Goal: Task Accomplishment & Management: Use online tool/utility

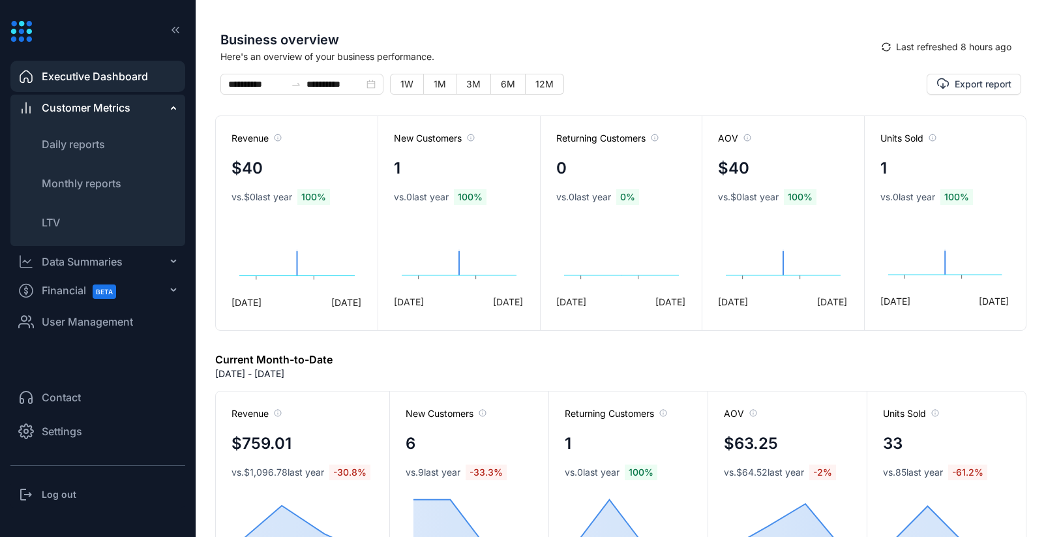
click at [122, 324] on span "User Management" at bounding box center [87, 322] width 91 height 16
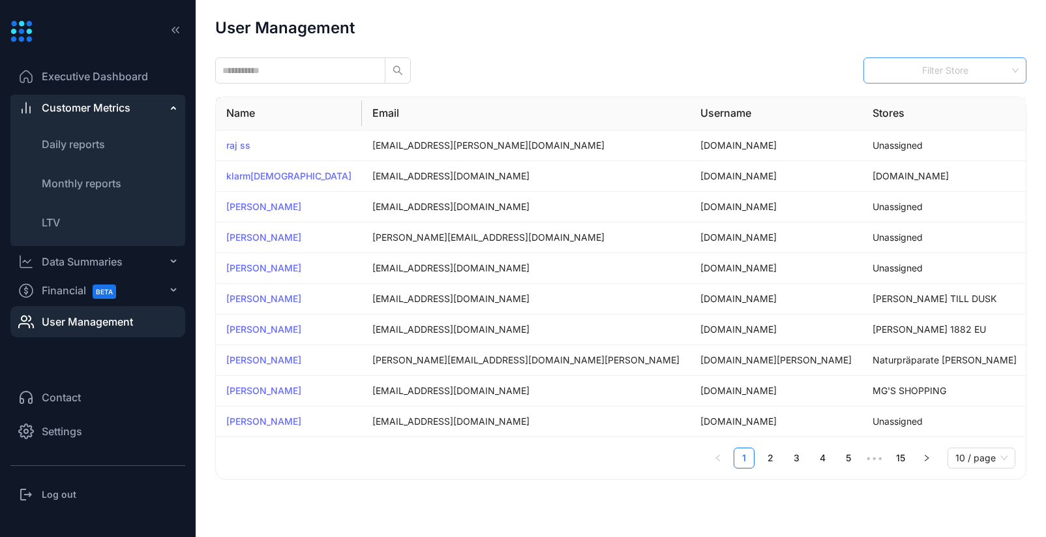
click at [937, 82] on div "Filter Store" at bounding box center [945, 70] width 163 height 26
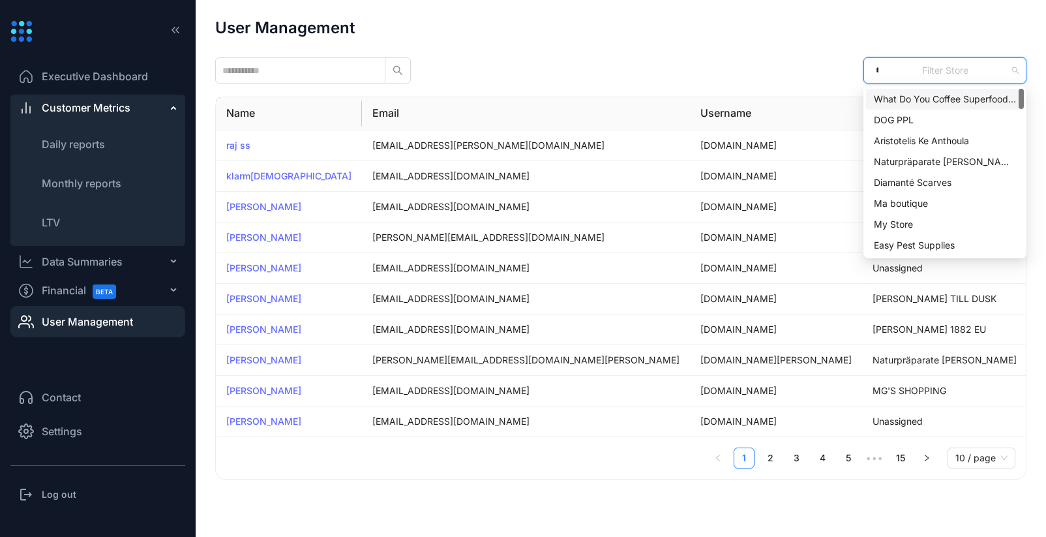
type input "***"
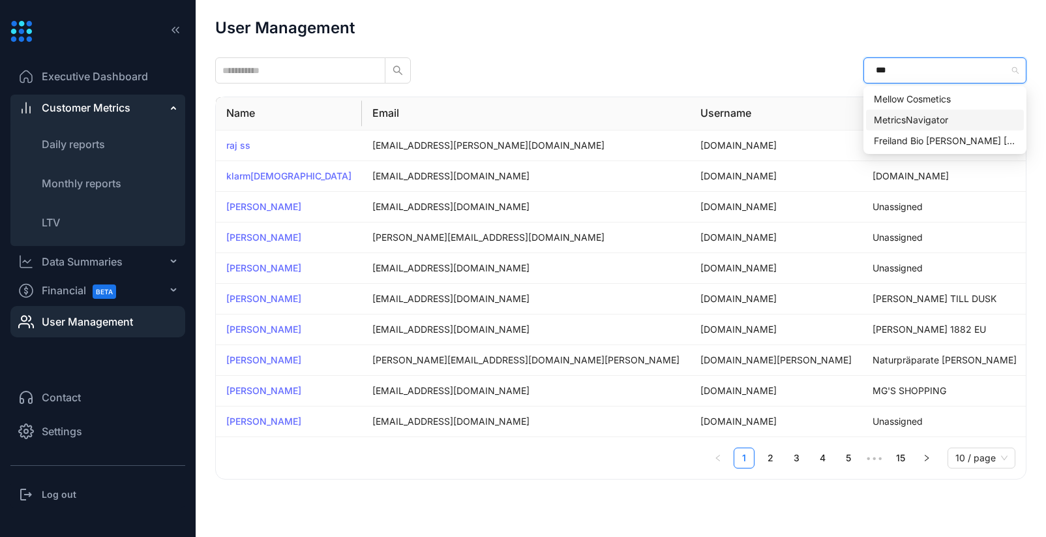
click at [922, 112] on div "MetricsNavigator" at bounding box center [945, 120] width 158 height 21
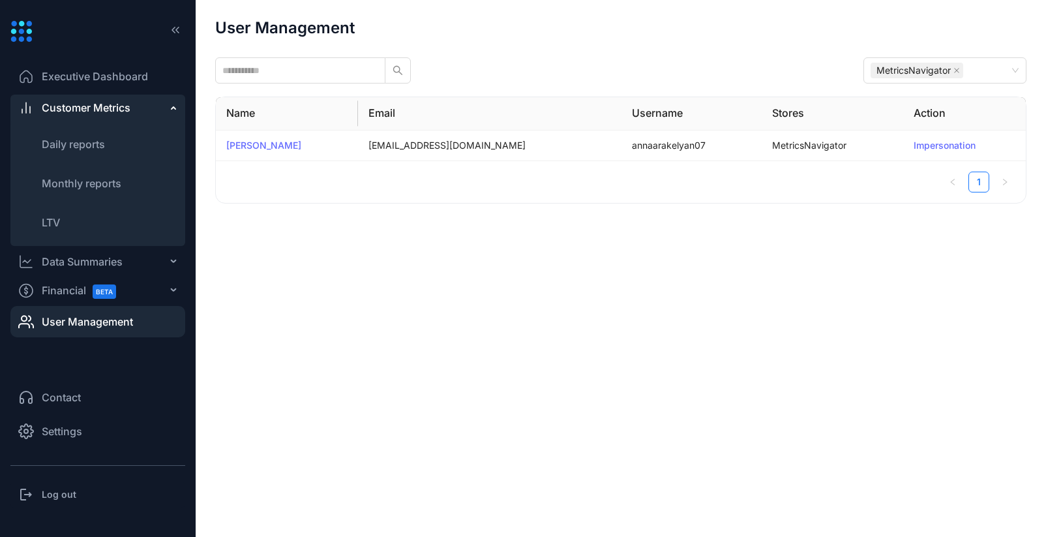
click at [695, 52] on div "User Management MetricsNavigator Name Email Username Stores Action [PERSON_NAME…" at bounding box center [620, 112] width 811 height 184
click at [962, 147] on link "Impersonation" at bounding box center [945, 145] width 62 height 11
